Goal: Task Accomplishment & Management: Manage account settings

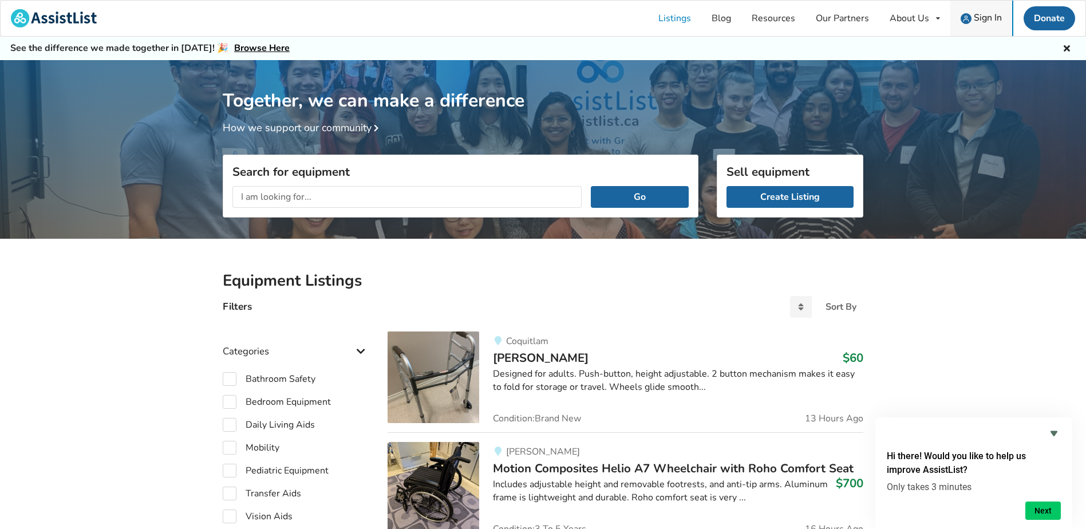
click at [985, 21] on span "Sign In" at bounding box center [988, 17] width 28 height 13
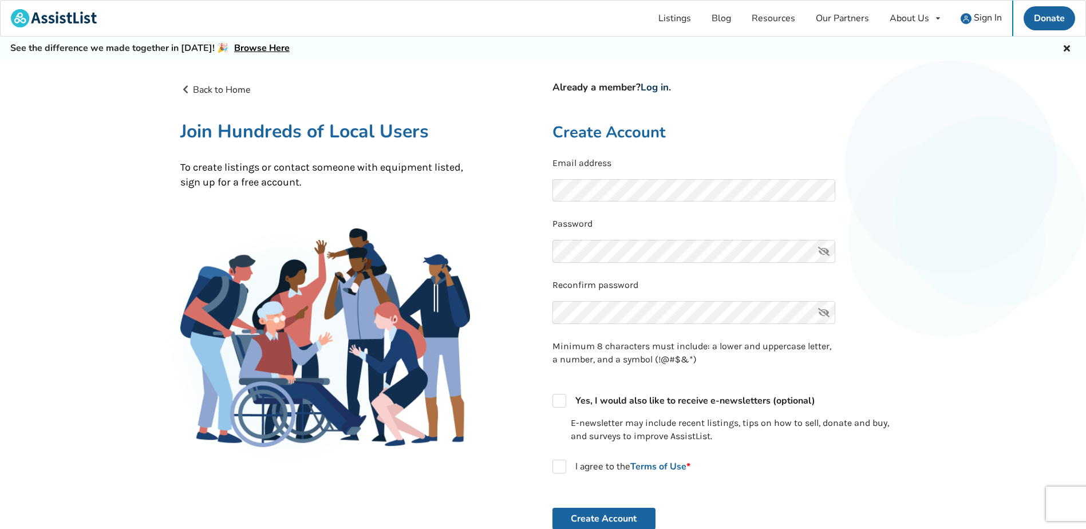
click at [652, 90] on link "Log in" at bounding box center [655, 87] width 28 height 13
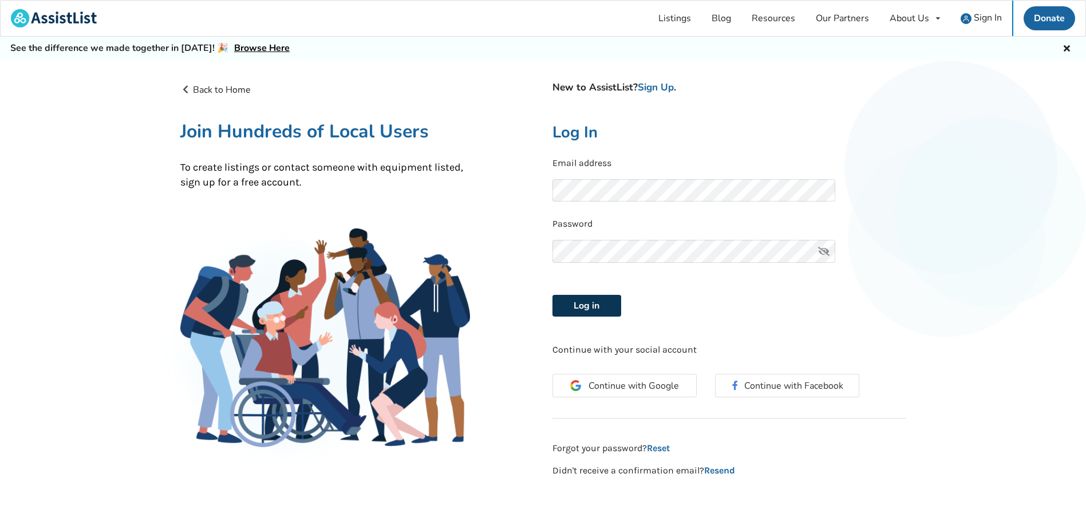
click at [612, 308] on button "Log in" at bounding box center [587, 306] width 69 height 22
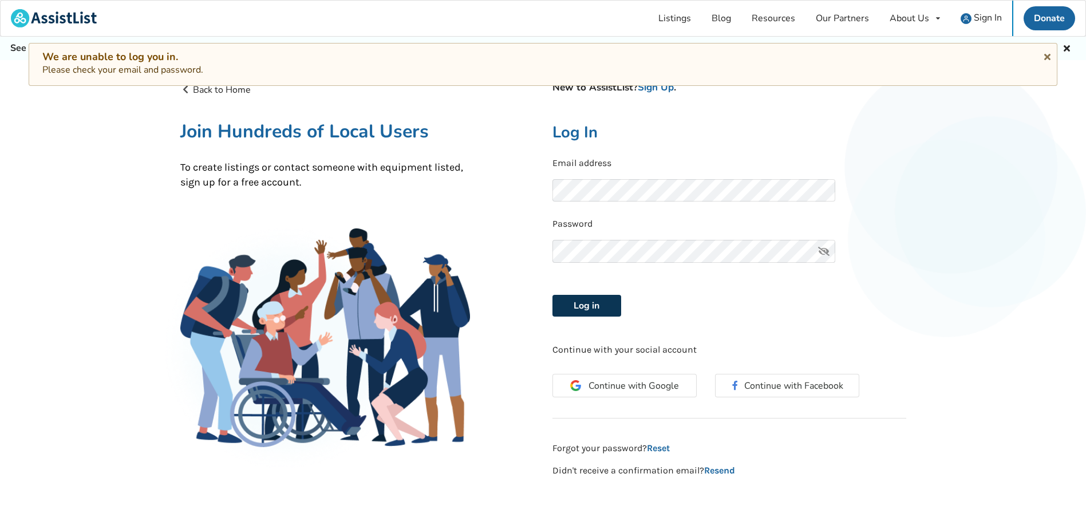
click at [575, 303] on button "Log in" at bounding box center [587, 306] width 69 height 22
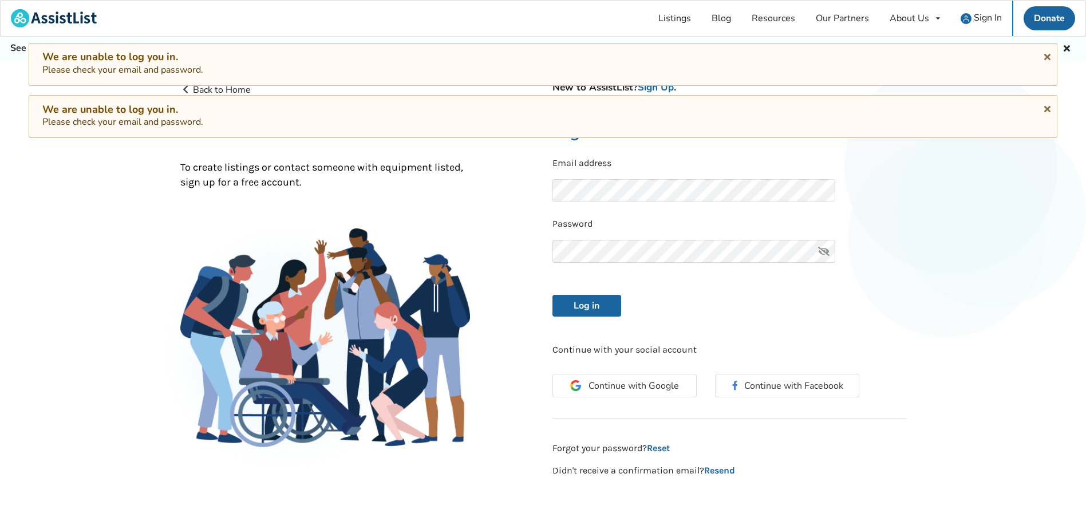
click at [825, 251] on icon at bounding box center [824, 251] width 23 height 23
click at [598, 301] on button "Log in" at bounding box center [587, 306] width 69 height 22
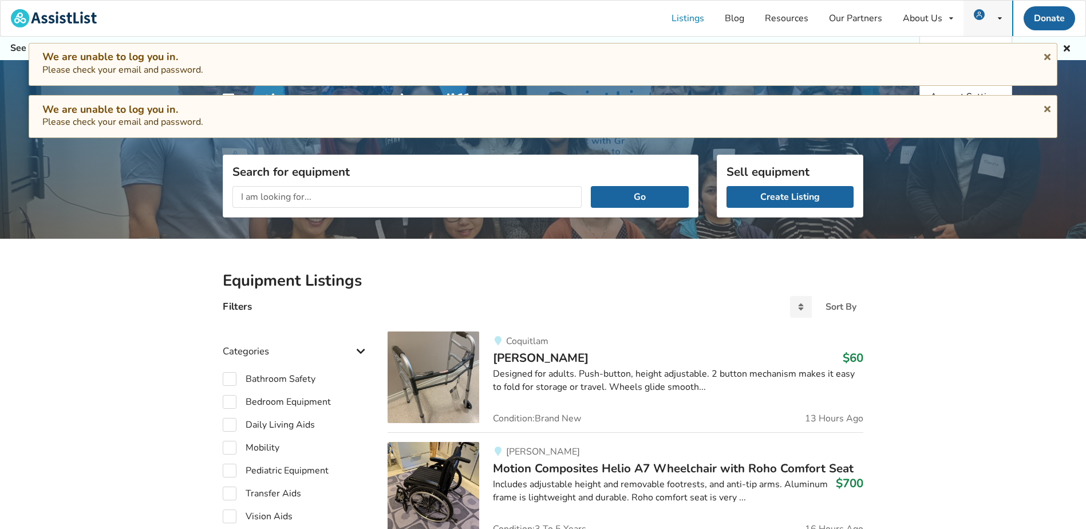
click at [1002, 14] on div "My Listings Notifications Account Settings Log Out" at bounding box center [988, 19] width 49 height 36
click at [1002, 16] on div "My Listings Notifications Account Settings Log Out" at bounding box center [988, 19] width 49 height 36
click at [999, 22] on icon at bounding box center [1000, 18] width 4 height 7
click at [1045, 105] on icon at bounding box center [1047, 106] width 11 height 9
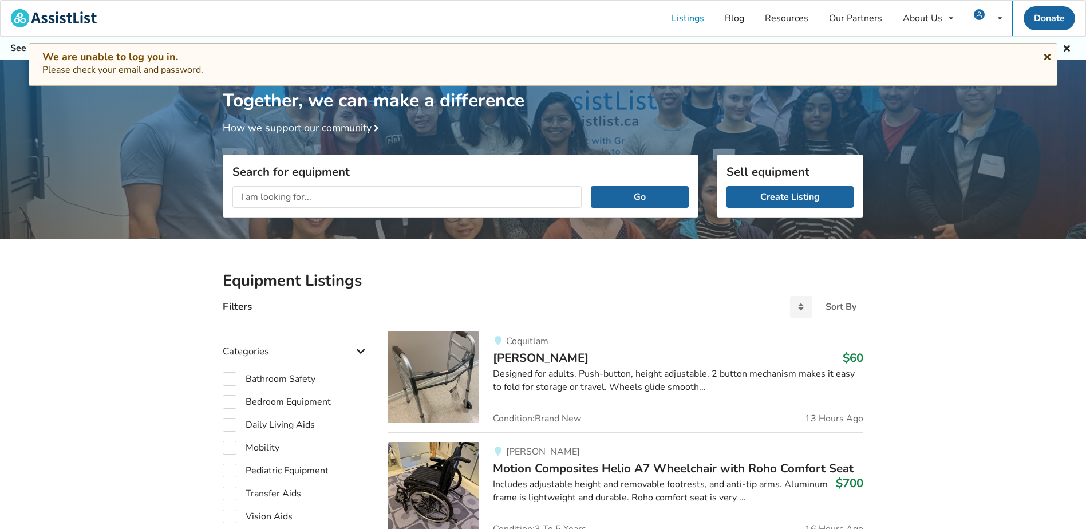
click at [1049, 54] on icon at bounding box center [1047, 54] width 11 height 9
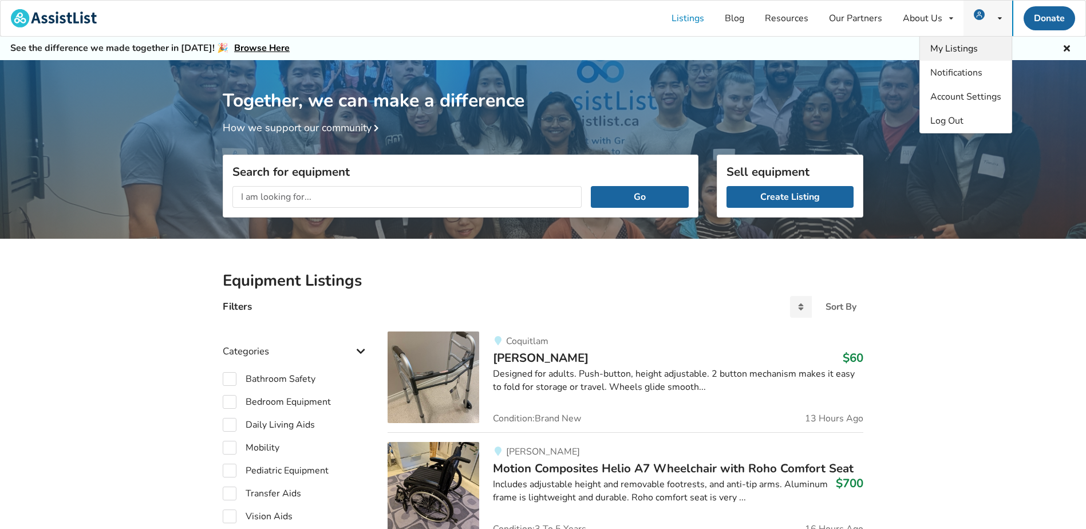
click at [971, 44] on span "My Listings" at bounding box center [954, 48] width 48 height 13
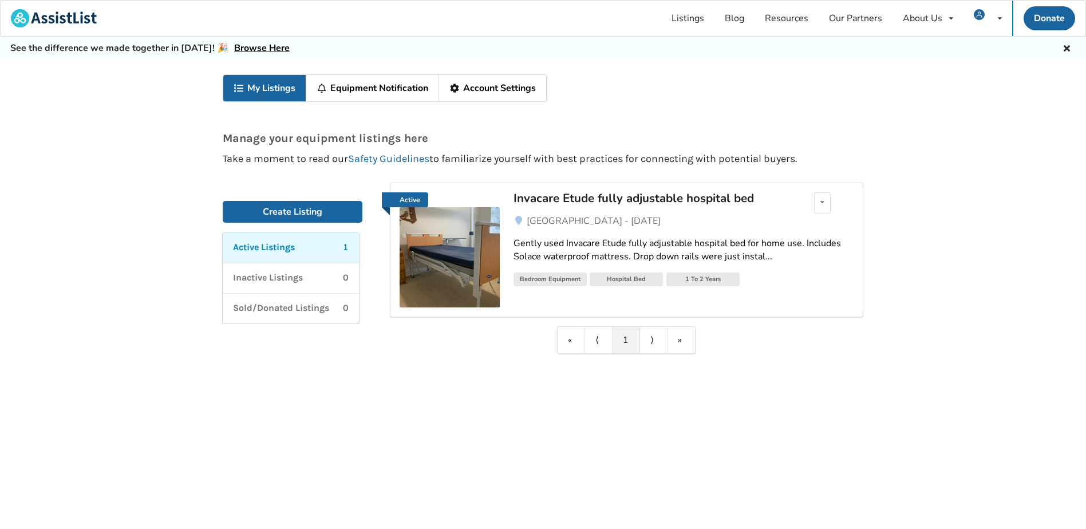
click at [301, 248] on div "Active Listings 1" at bounding box center [291, 247] width 116 height 13
click at [819, 202] on div "Edit listing Renew listing Mark as Sold Delete listing" at bounding box center [822, 203] width 17 height 22
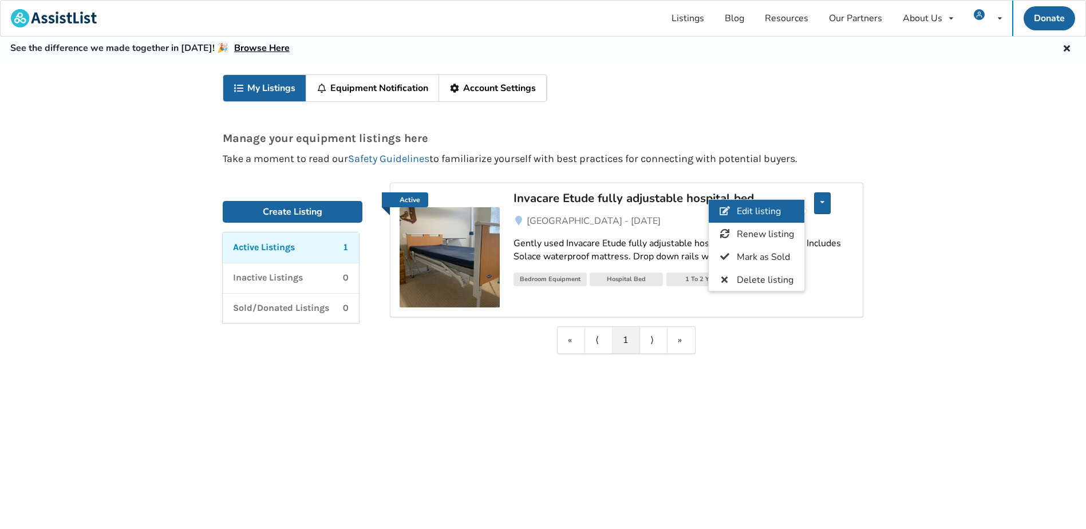
click at [779, 215] on span "Edit listing" at bounding box center [759, 211] width 44 height 13
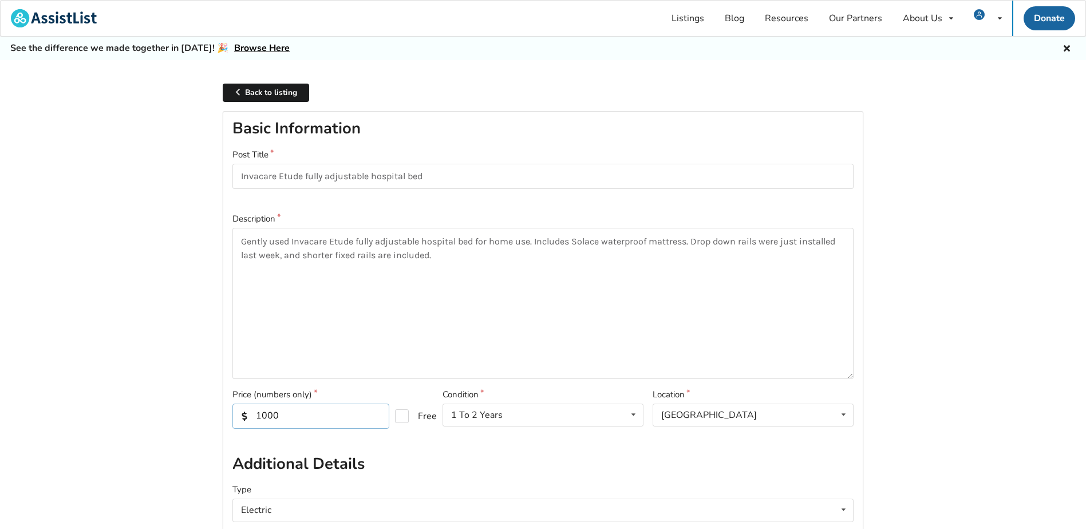
drag, startPoint x: 286, startPoint y: 416, endPoint x: 254, endPoint y: 420, distance: 31.8
click at [254, 420] on input "1000" at bounding box center [310, 416] width 157 height 25
type input "750"
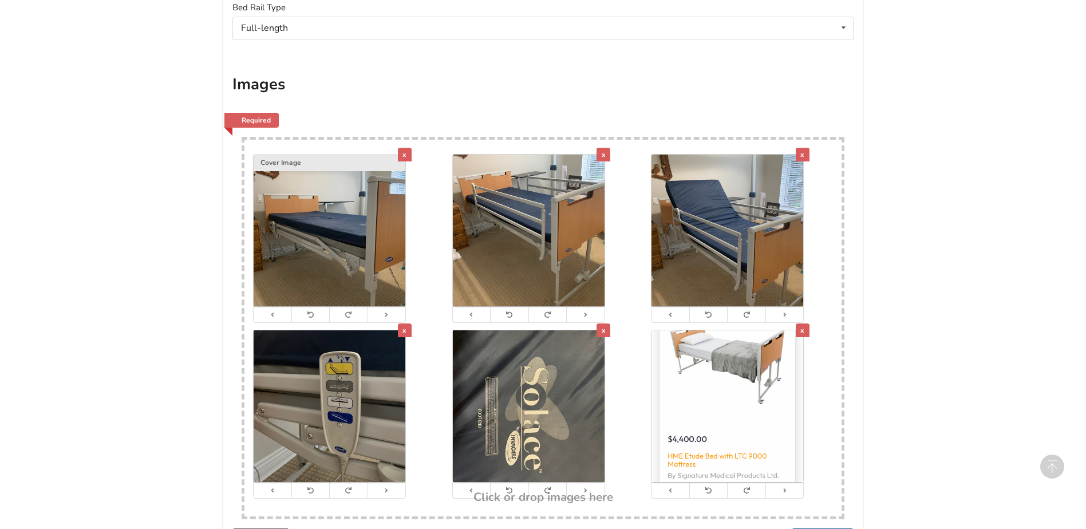
scroll to position [802, 0]
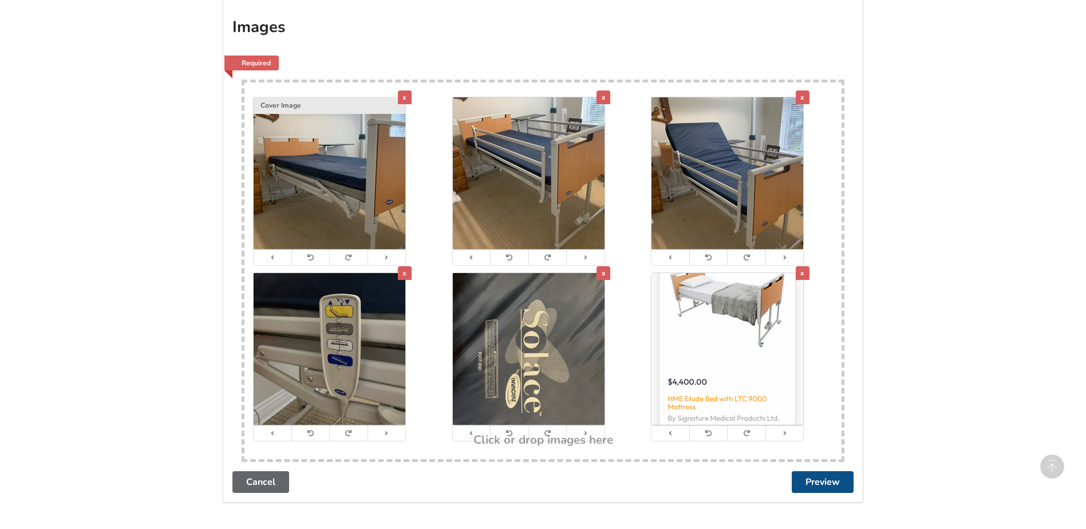
click at [821, 485] on button "Preview" at bounding box center [823, 482] width 62 height 22
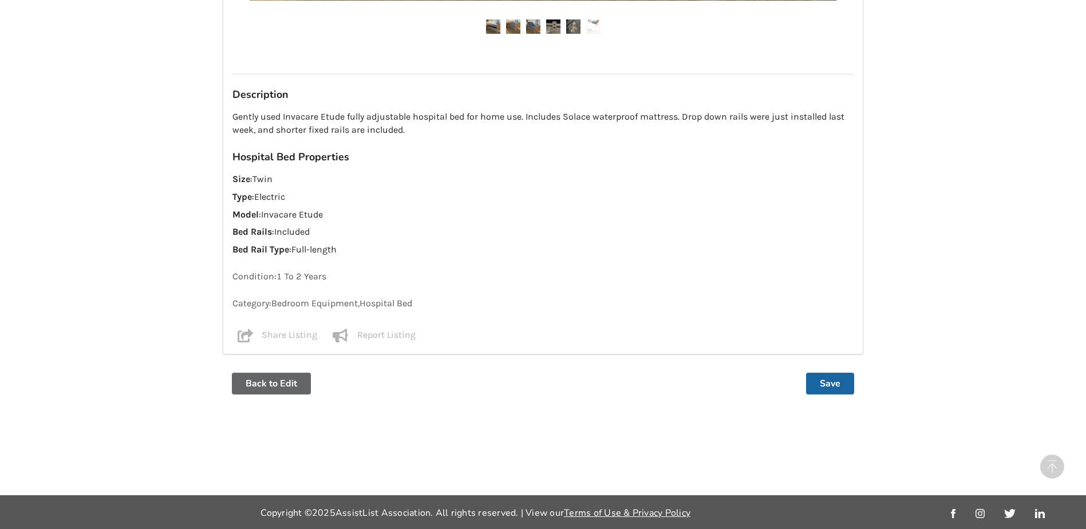
scroll to position [805, 0]
click at [833, 384] on button "Save" at bounding box center [830, 383] width 48 height 22
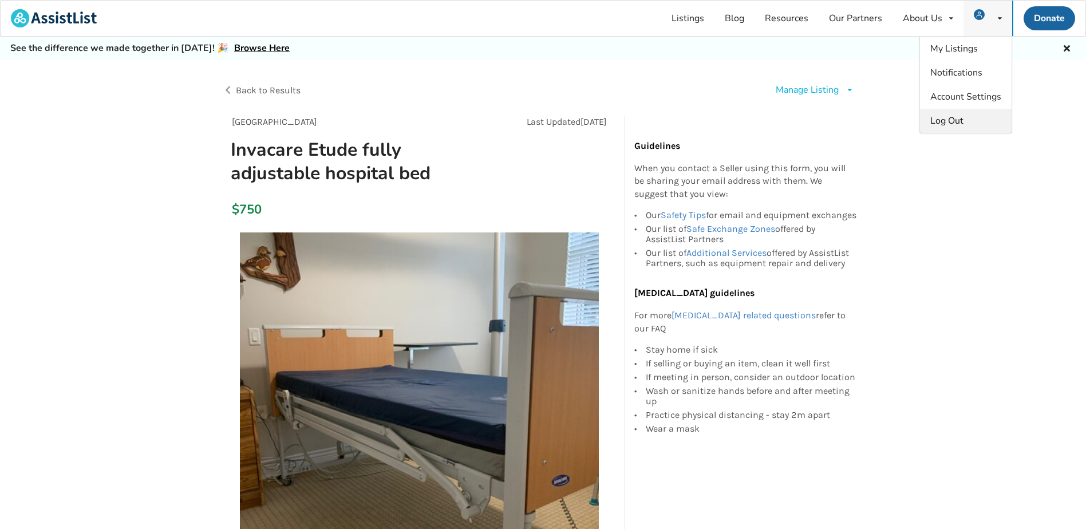
click at [960, 121] on span "Log Out" at bounding box center [946, 121] width 33 height 13
